Goal: Find specific page/section: Find specific page/section

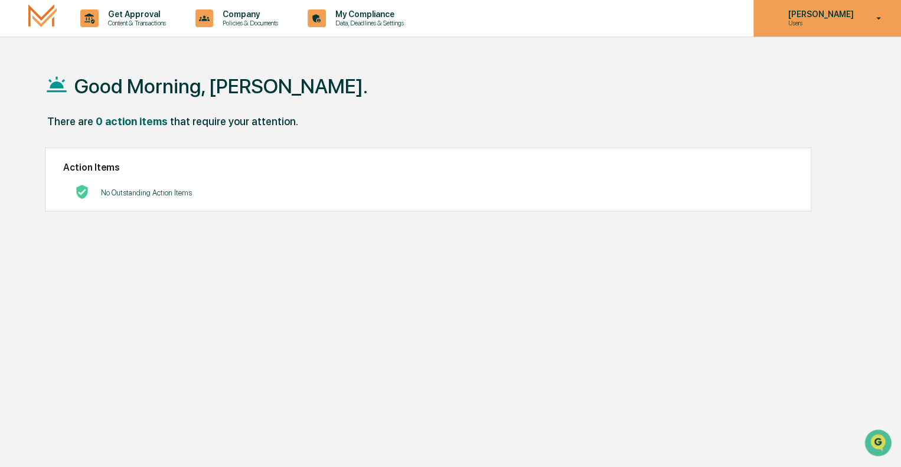
click at [815, 15] on p "[PERSON_NAME]" at bounding box center [818, 13] width 81 height 9
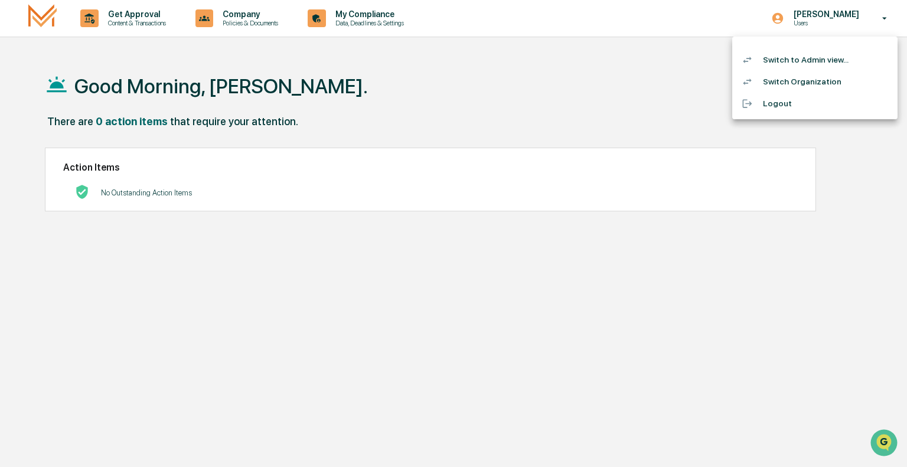
click at [798, 63] on li "Switch to Admin view..." at bounding box center [814, 60] width 165 height 22
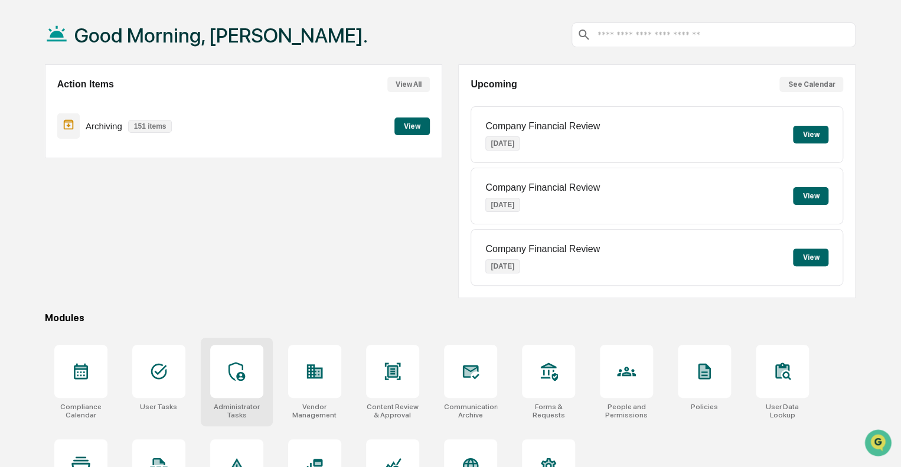
scroll to position [104, 0]
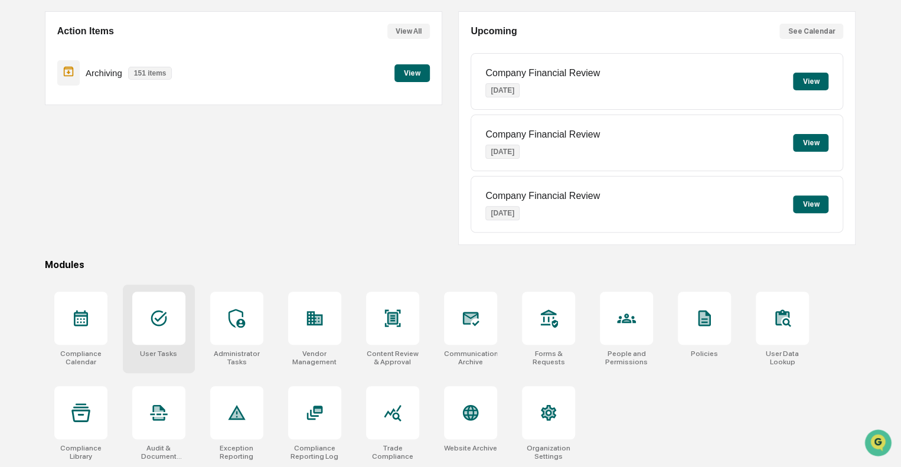
click at [153, 324] on icon at bounding box center [158, 318] width 19 height 19
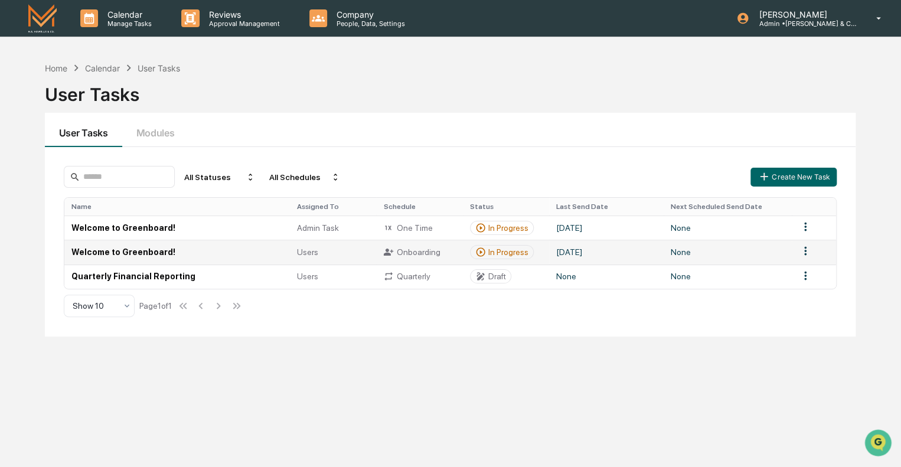
click at [318, 252] on div "Users" at bounding box center [333, 251] width 72 height 9
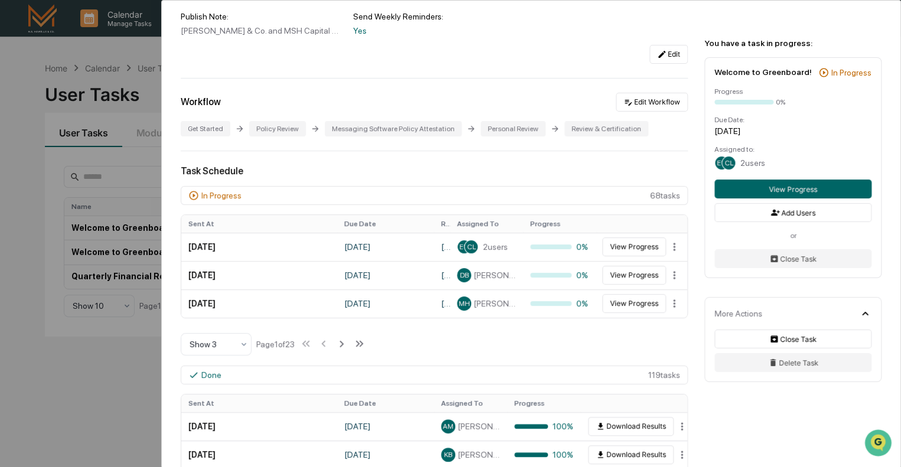
scroll to position [177, 0]
